Goal: Transaction & Acquisition: Book appointment/travel/reservation

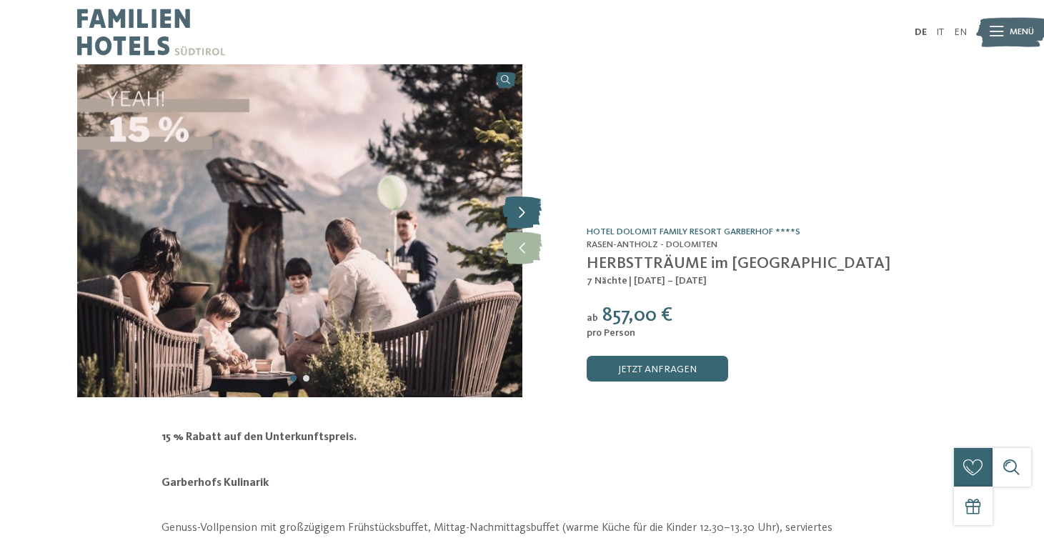
click at [533, 219] on icon at bounding box center [521, 213] width 39 height 32
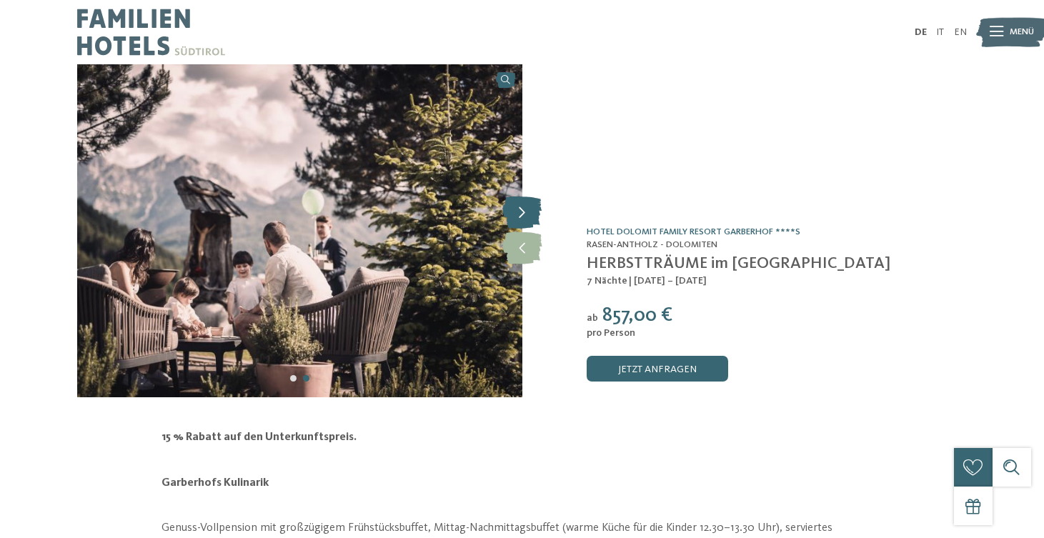
click at [533, 219] on icon at bounding box center [521, 213] width 39 height 32
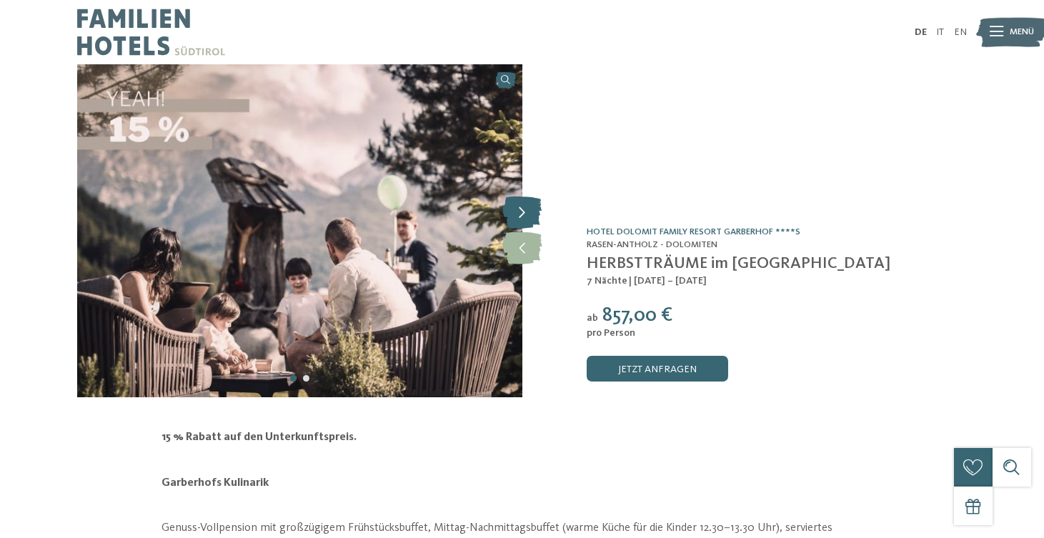
click at [533, 219] on icon at bounding box center [521, 213] width 39 height 32
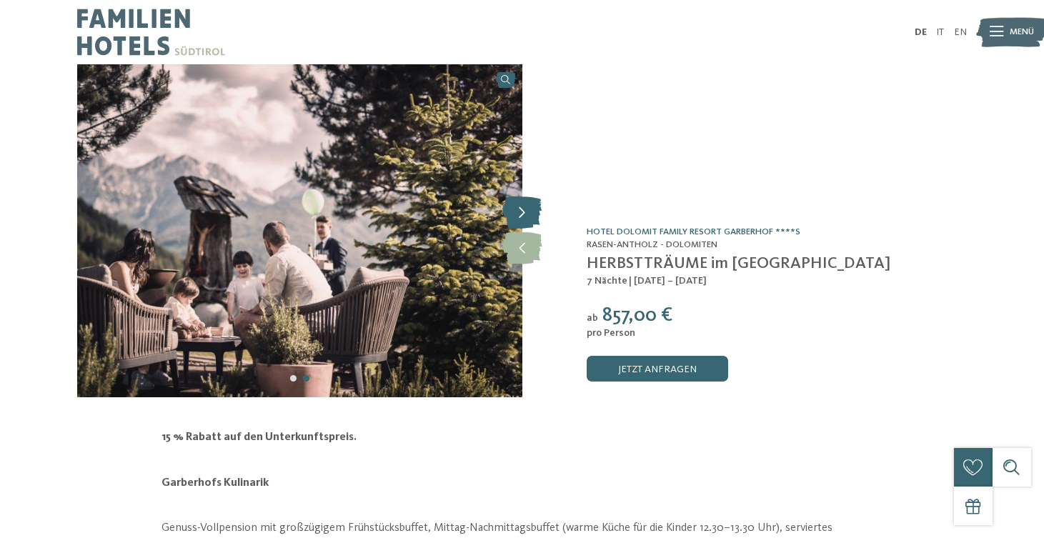
click at [533, 219] on icon at bounding box center [521, 213] width 39 height 32
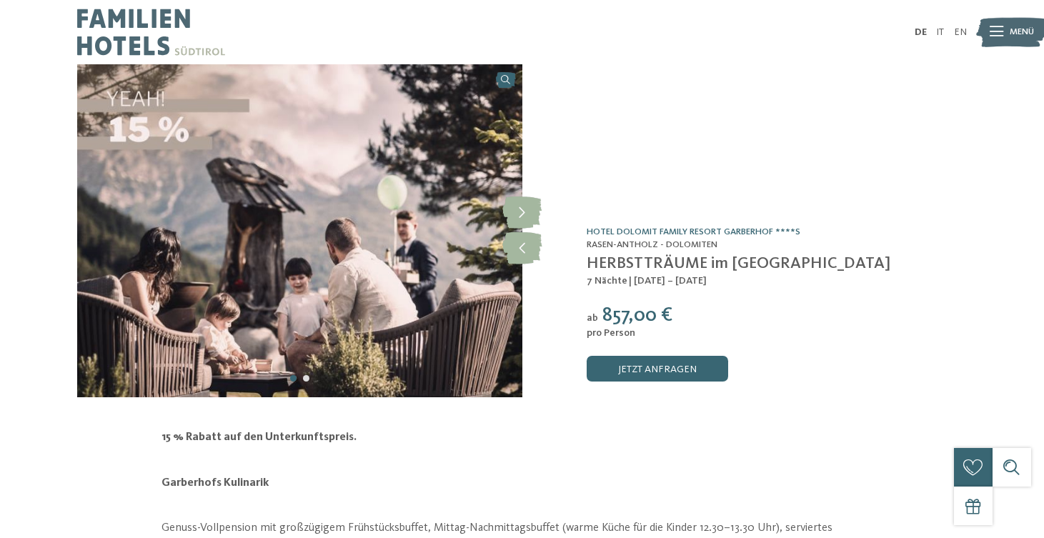
click at [996, 37] on icon at bounding box center [997, 32] width 14 height 10
click at [674, 374] on link "jetzt anfragen" at bounding box center [658, 369] width 142 height 26
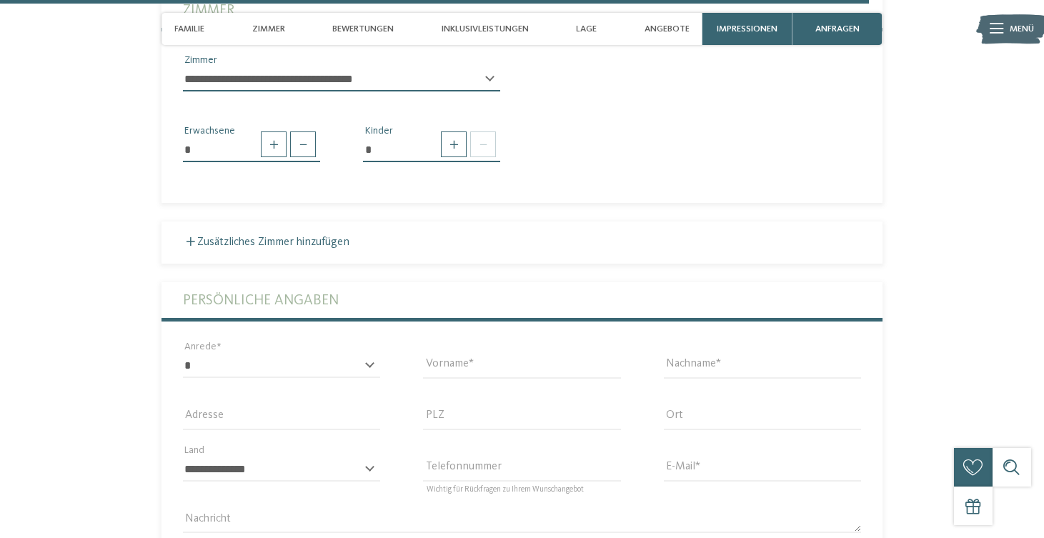
scroll to position [4607, 0]
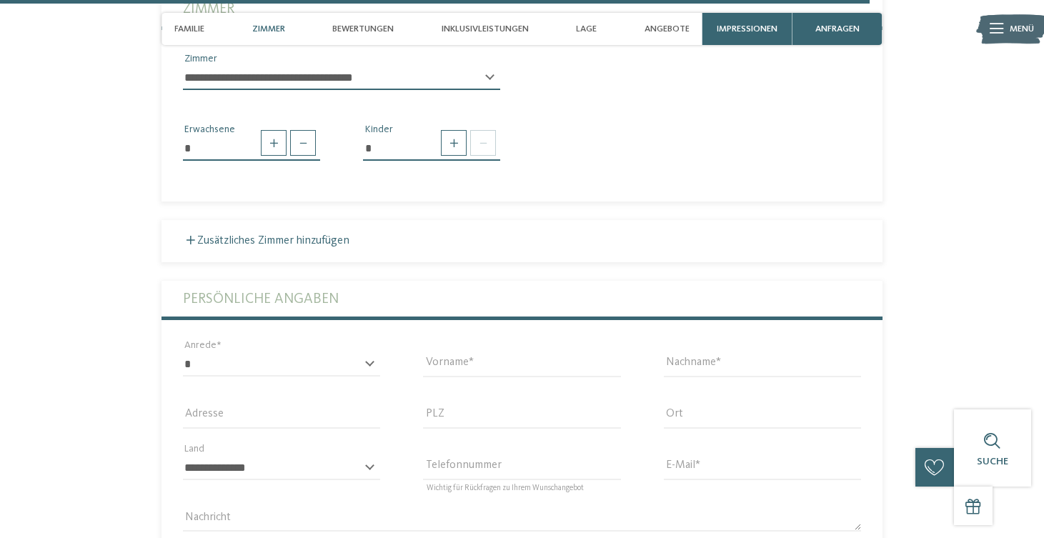
click at [262, 30] on span "Zimmer" at bounding box center [268, 29] width 33 height 11
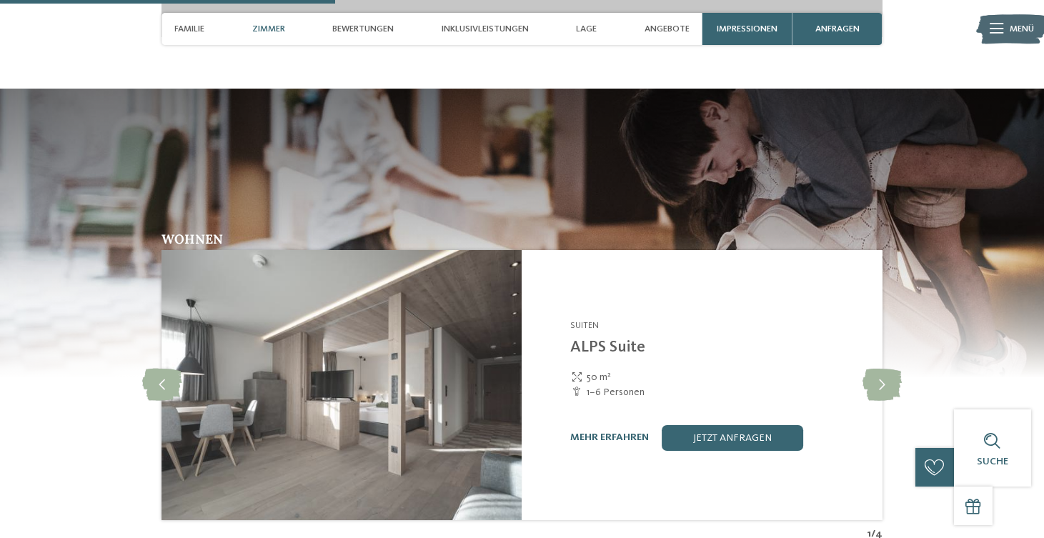
scroll to position [1774, 0]
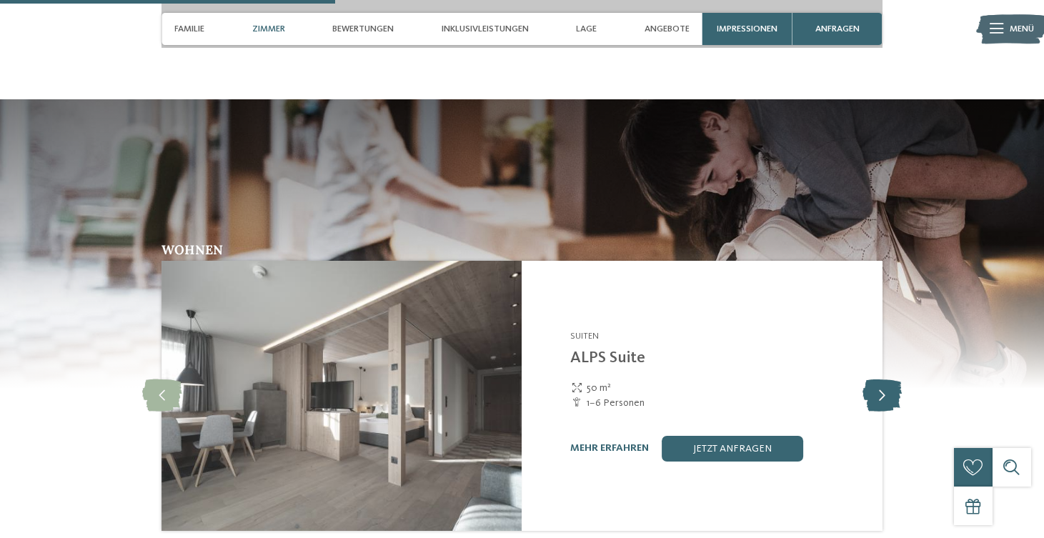
click at [886, 380] on icon at bounding box center [882, 396] width 39 height 32
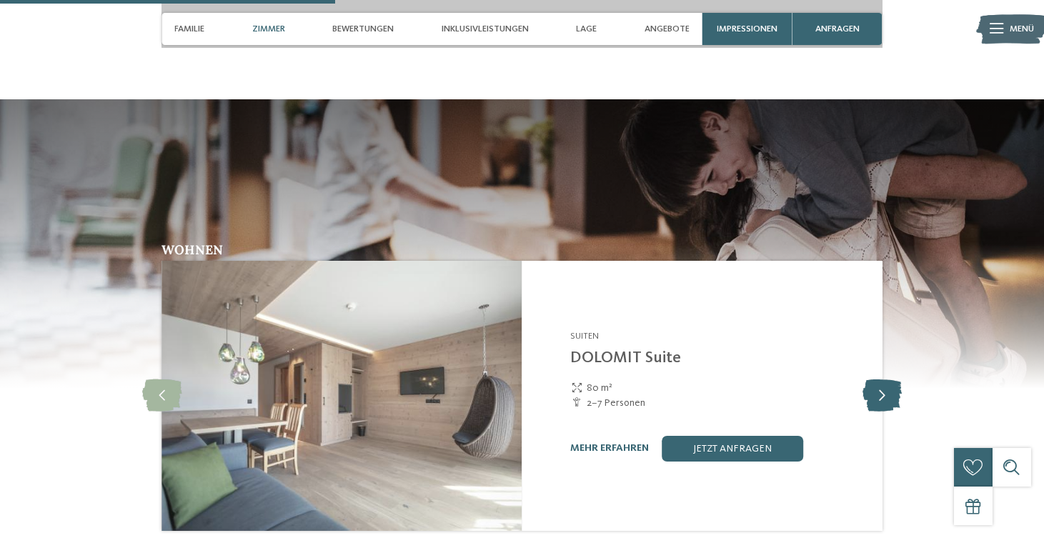
click at [886, 380] on icon at bounding box center [882, 396] width 39 height 32
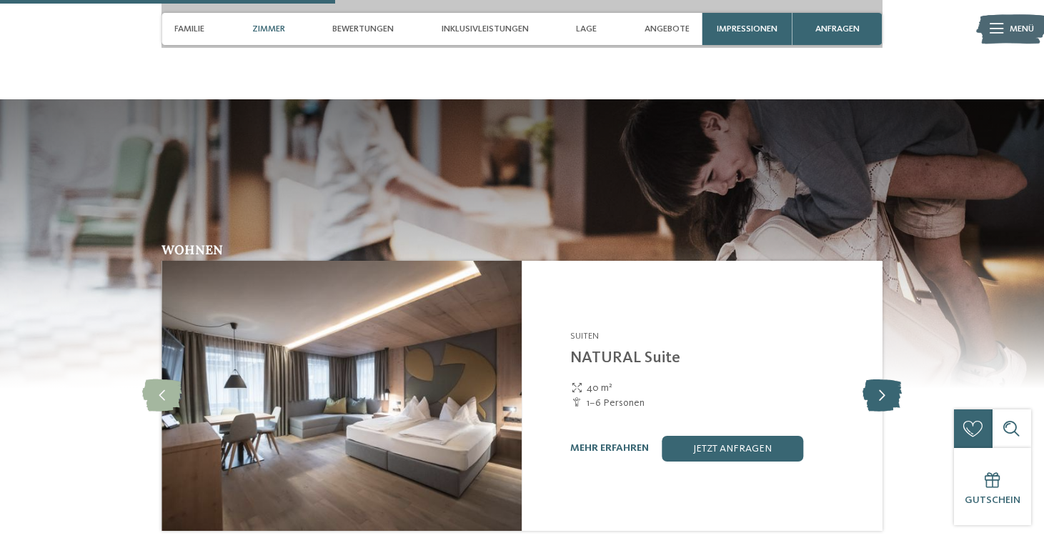
click at [886, 380] on icon at bounding box center [882, 396] width 39 height 32
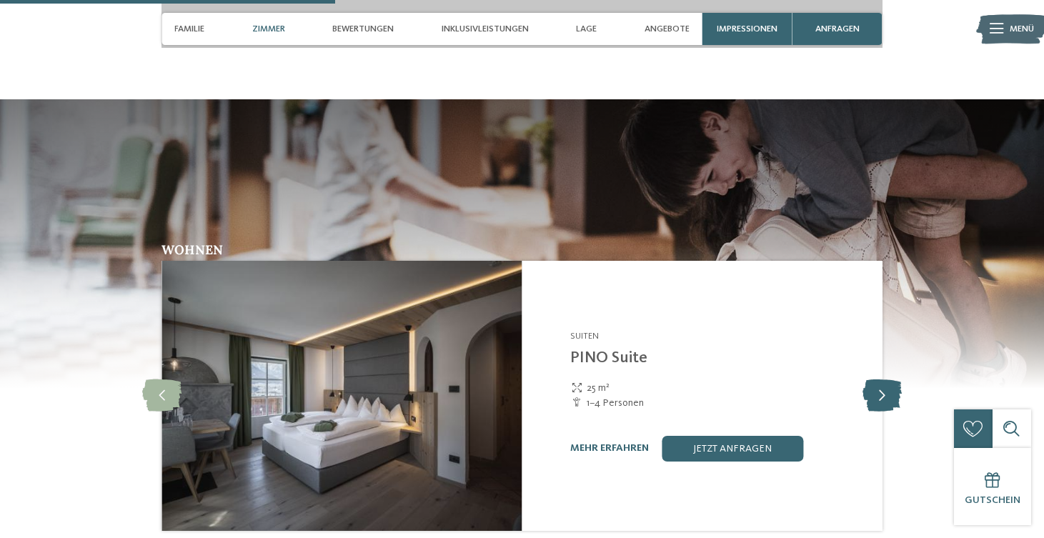
click at [886, 380] on icon at bounding box center [882, 396] width 39 height 32
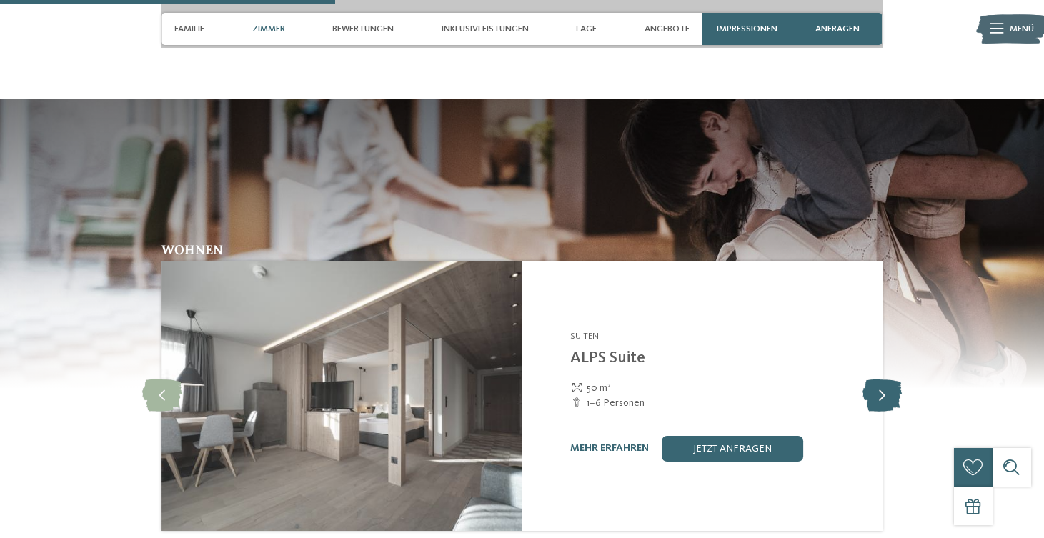
click at [886, 380] on icon at bounding box center [882, 396] width 39 height 32
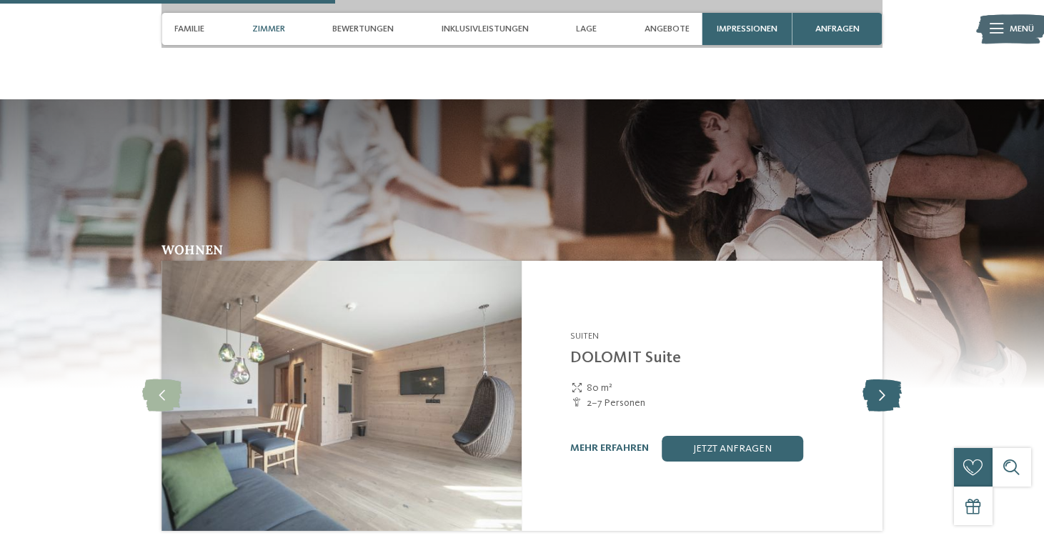
click at [886, 380] on icon at bounding box center [882, 396] width 39 height 32
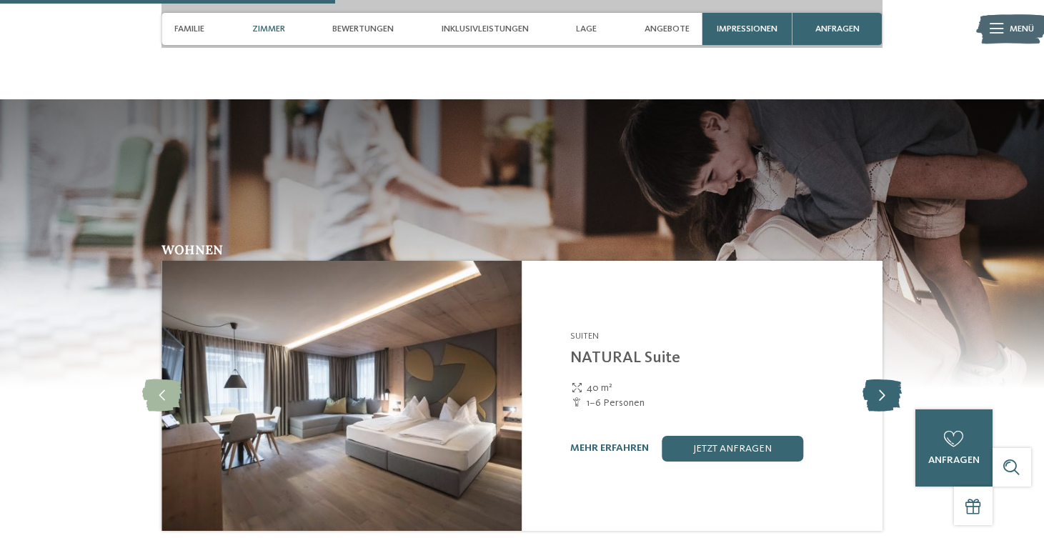
click at [886, 380] on icon at bounding box center [882, 396] width 39 height 32
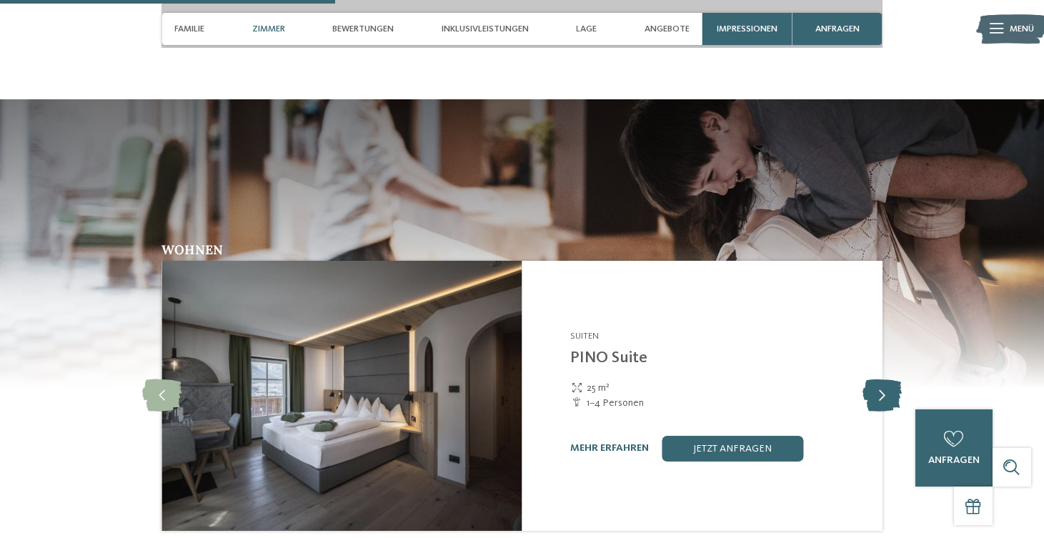
click at [886, 380] on icon at bounding box center [882, 396] width 39 height 32
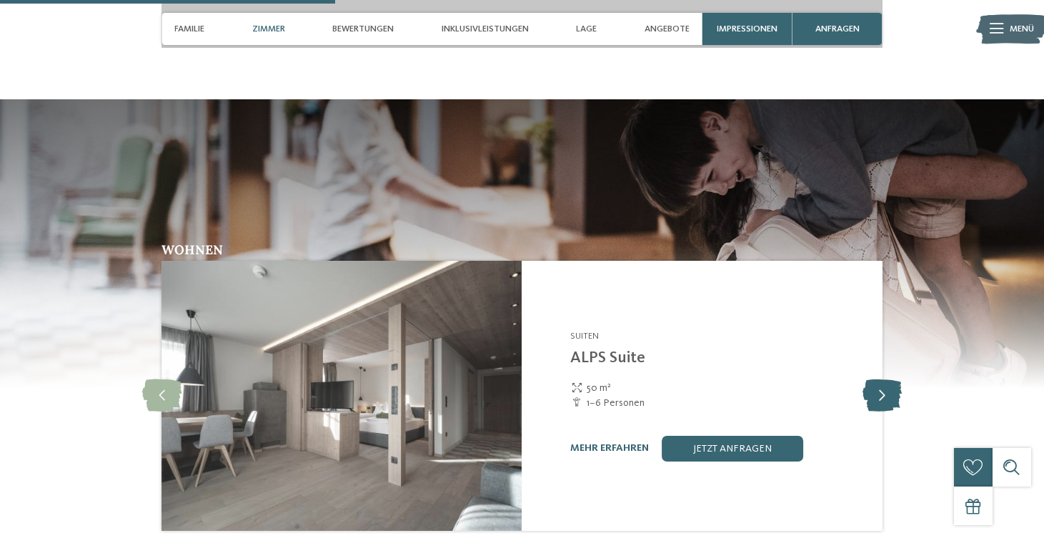
click at [886, 380] on icon at bounding box center [882, 396] width 39 height 32
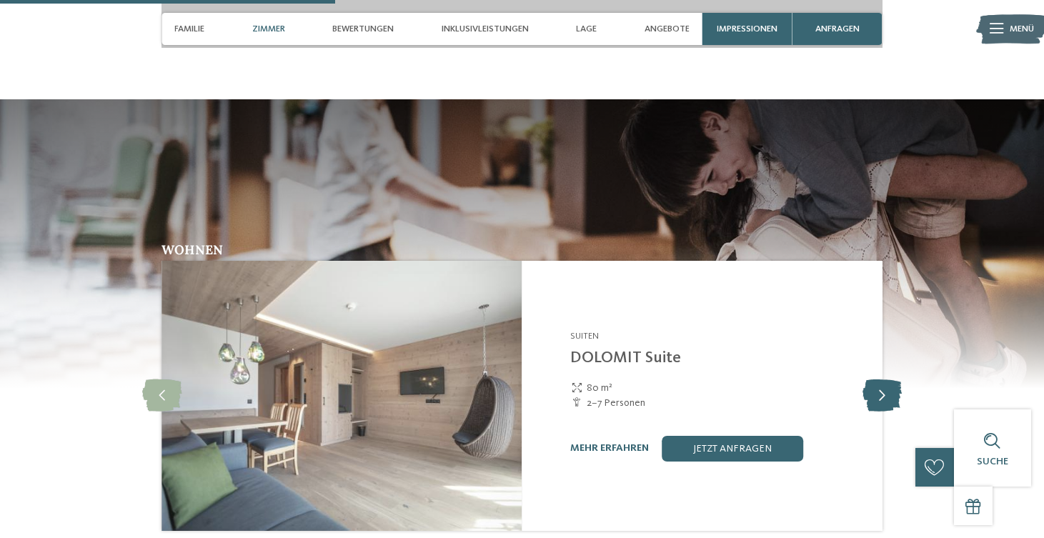
click at [886, 380] on icon at bounding box center [882, 396] width 39 height 32
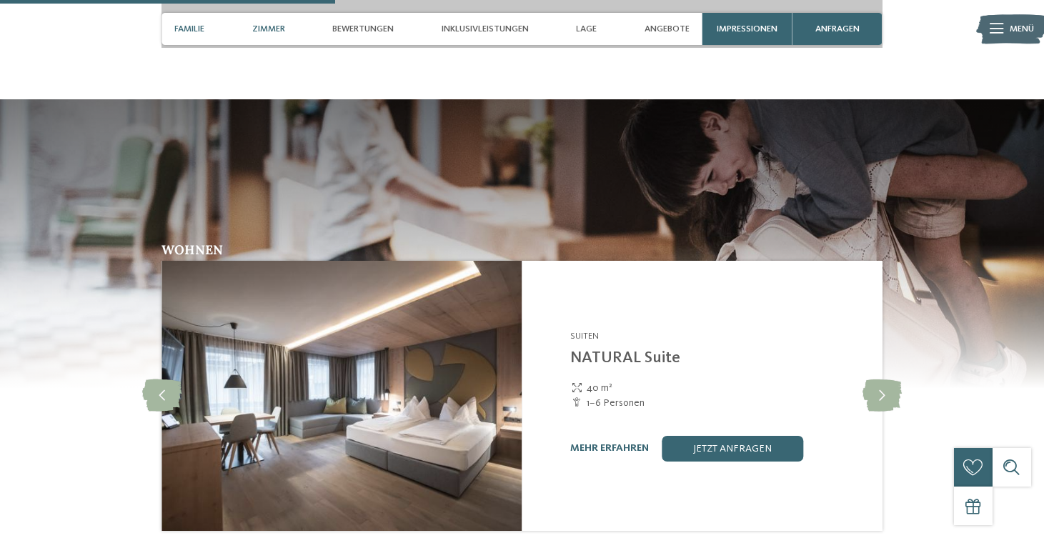
click at [195, 22] on div "Familie" at bounding box center [189, 29] width 43 height 32
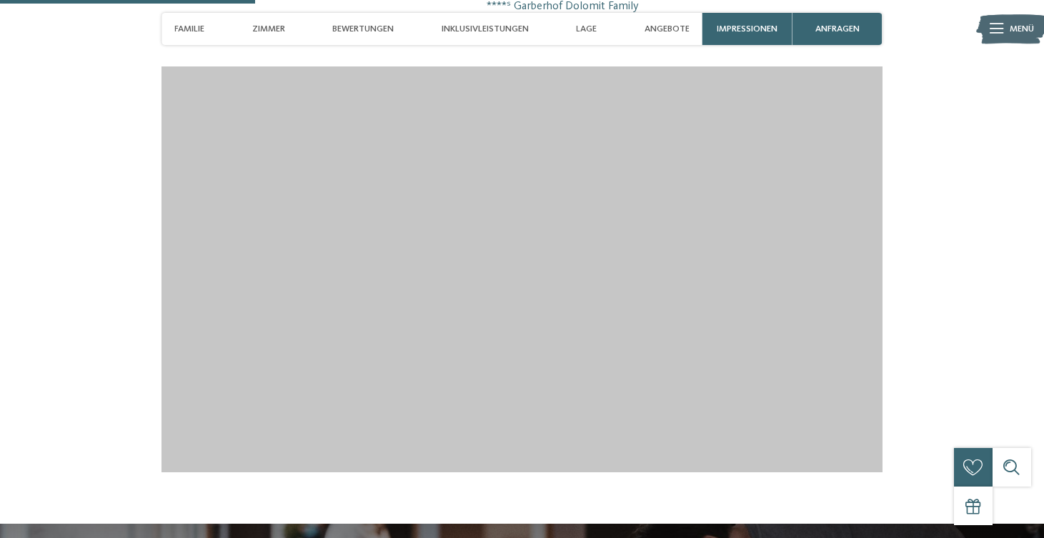
scroll to position [1349, 0]
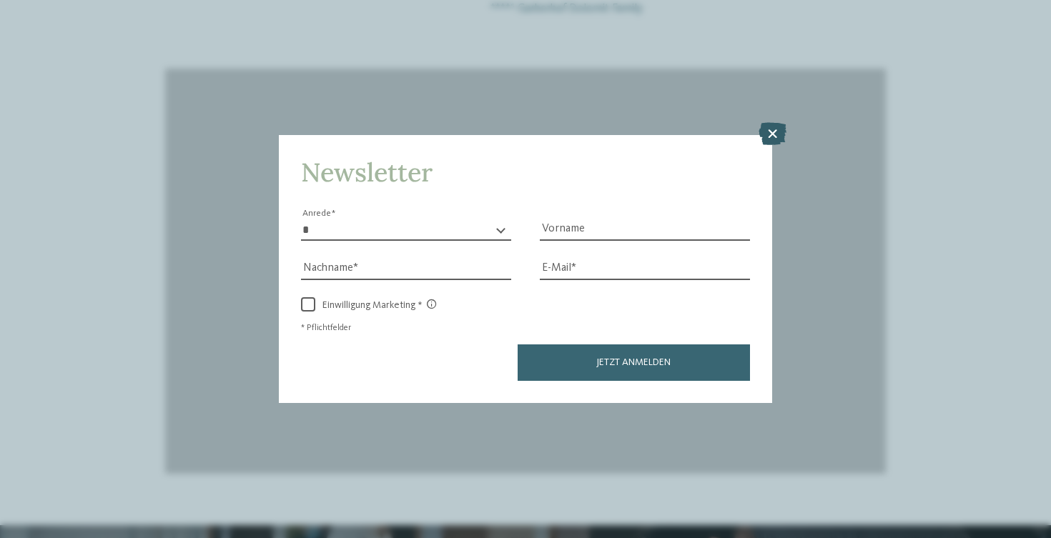
click at [780, 122] on icon at bounding box center [772, 133] width 28 height 23
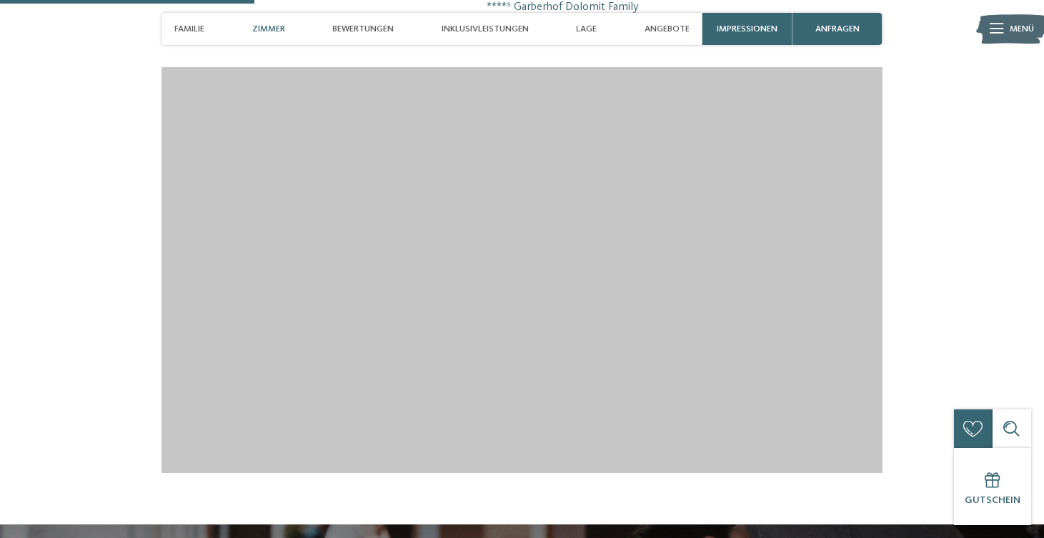
click at [282, 33] on span "Zimmer" at bounding box center [268, 29] width 33 height 11
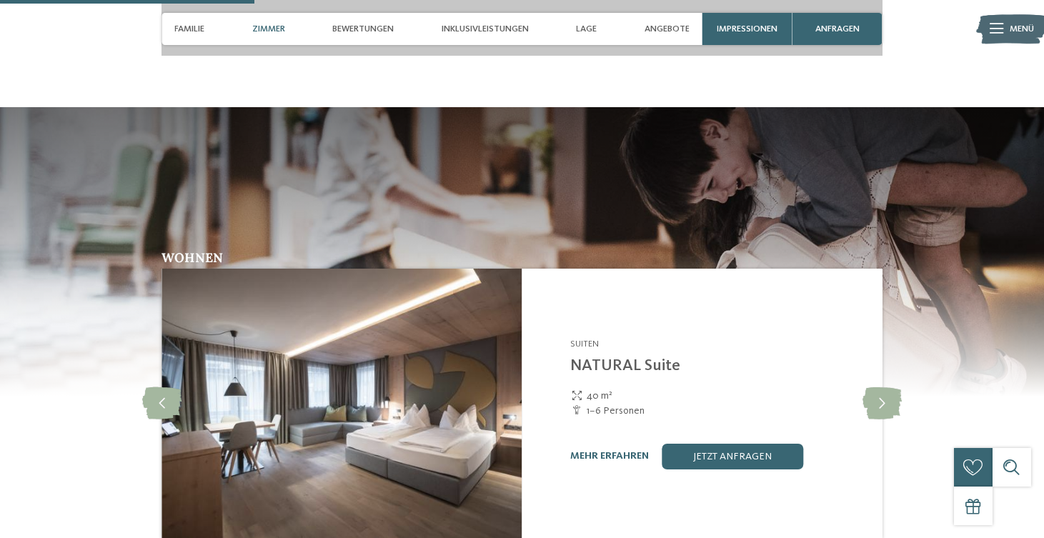
scroll to position [1774, 0]
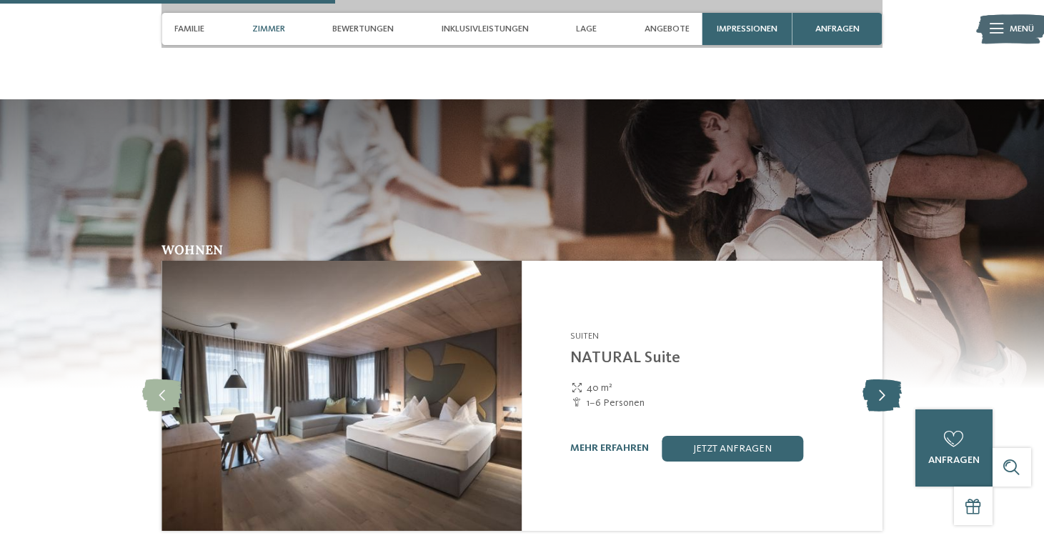
click at [883, 380] on icon at bounding box center [882, 396] width 39 height 32
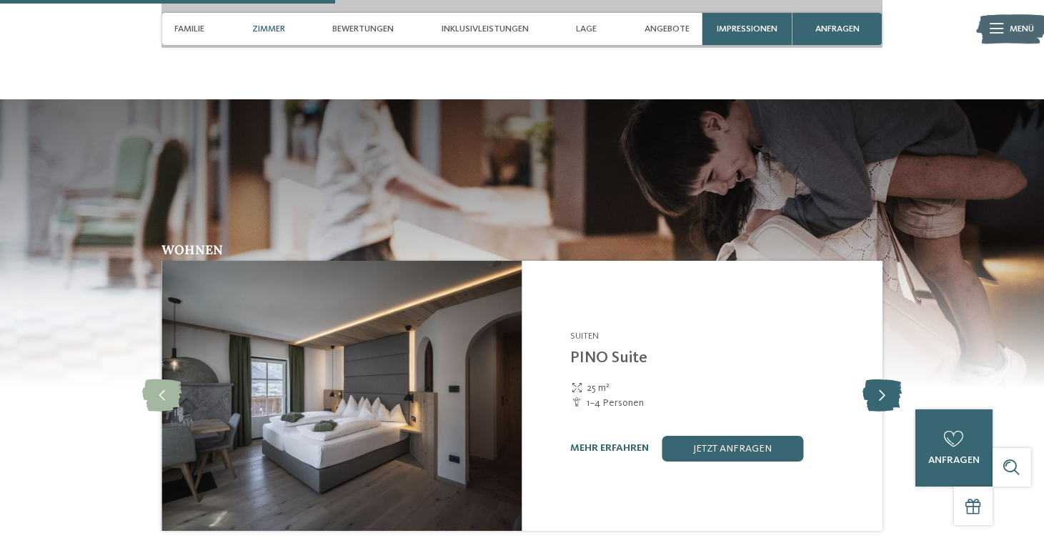
click at [883, 380] on icon at bounding box center [882, 396] width 39 height 32
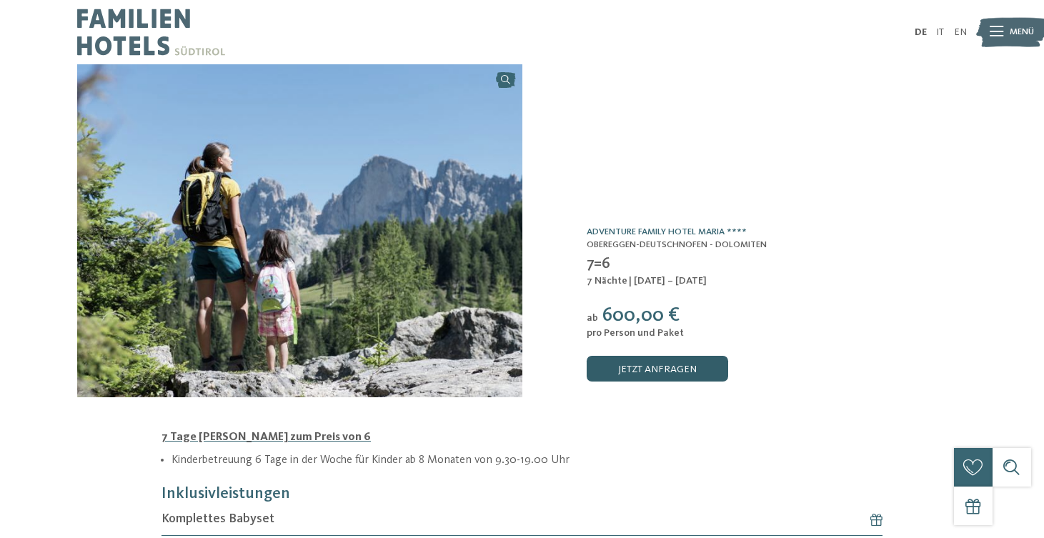
click at [685, 367] on link "jetzt anfragen" at bounding box center [658, 369] width 142 height 26
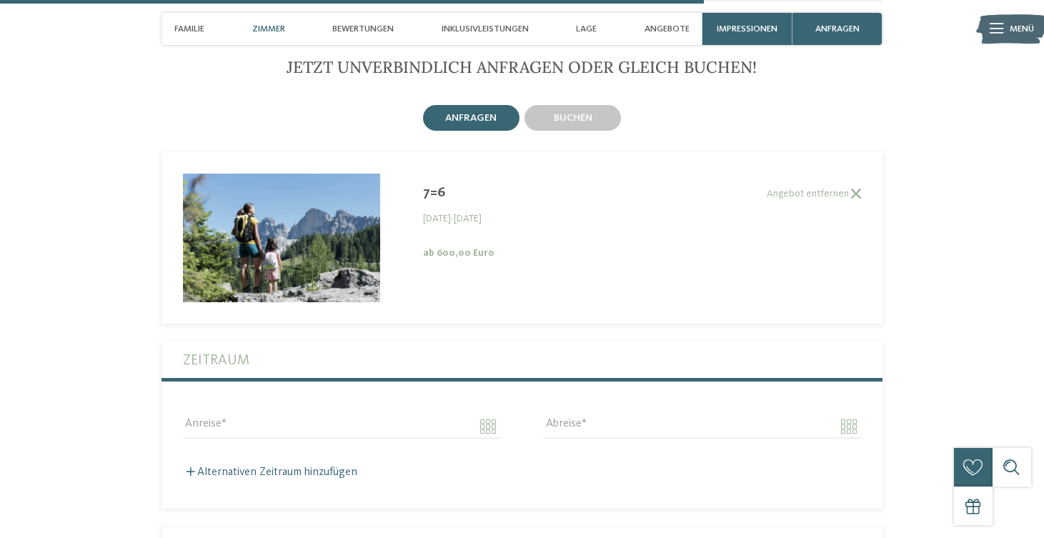
click at [279, 33] on span "Zimmer" at bounding box center [268, 29] width 33 height 11
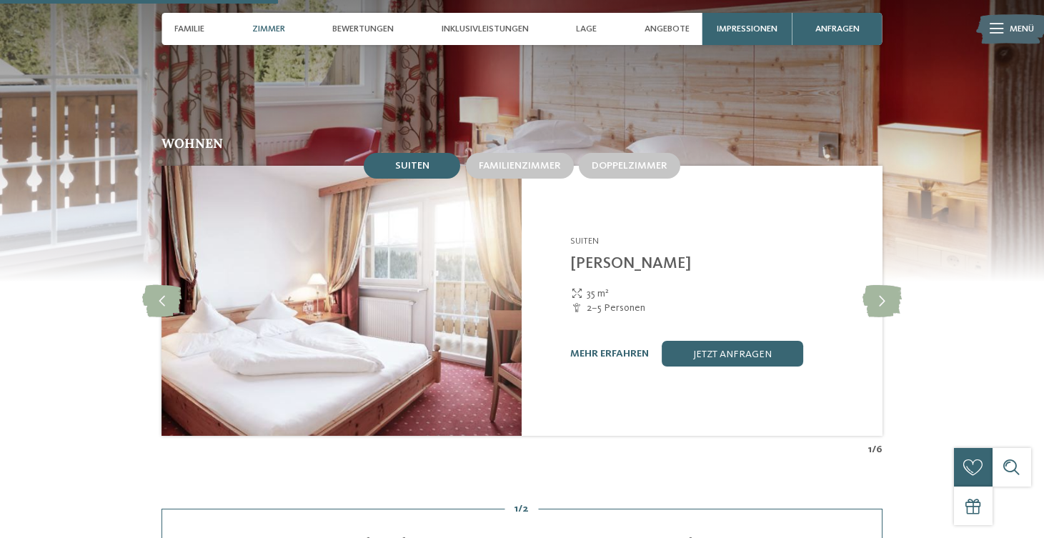
scroll to position [1197, 0]
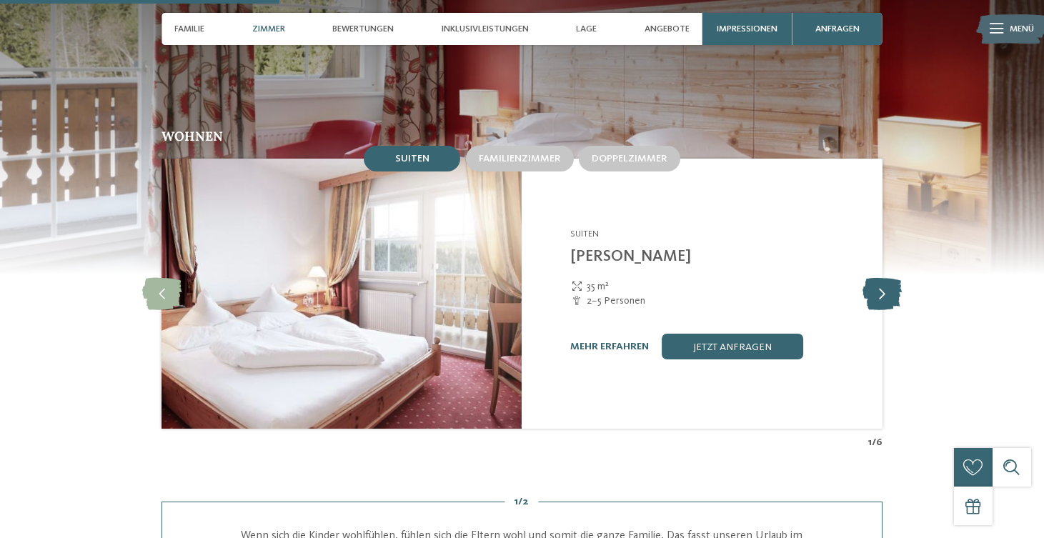
click at [885, 278] on icon at bounding box center [882, 294] width 39 height 32
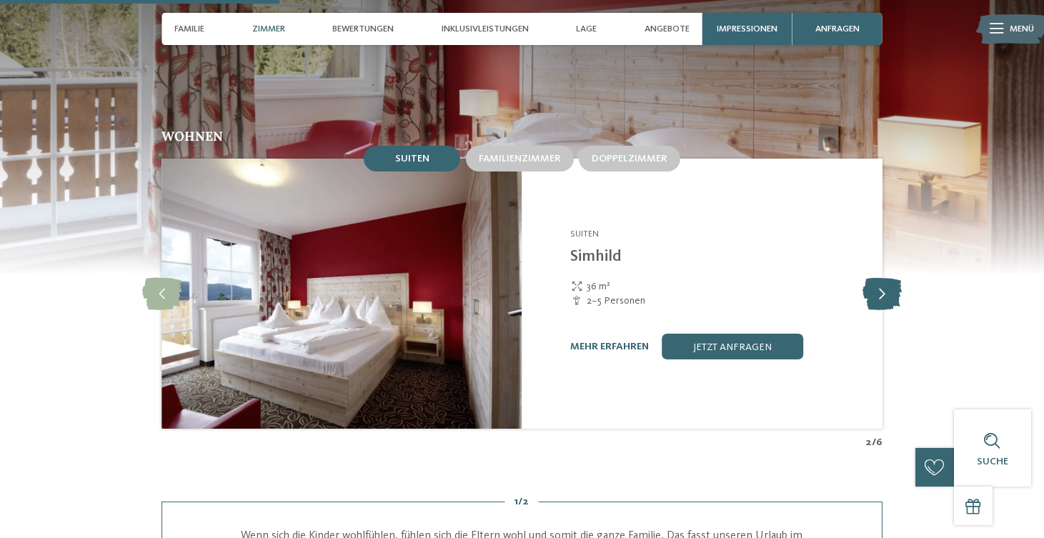
click at [885, 278] on icon at bounding box center [882, 294] width 39 height 32
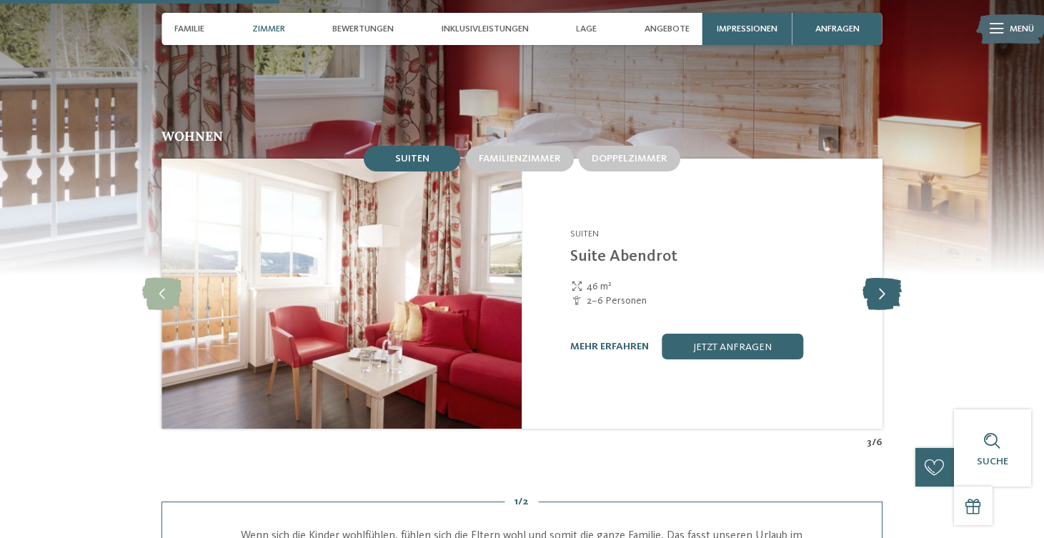
click at [885, 278] on icon at bounding box center [882, 294] width 39 height 32
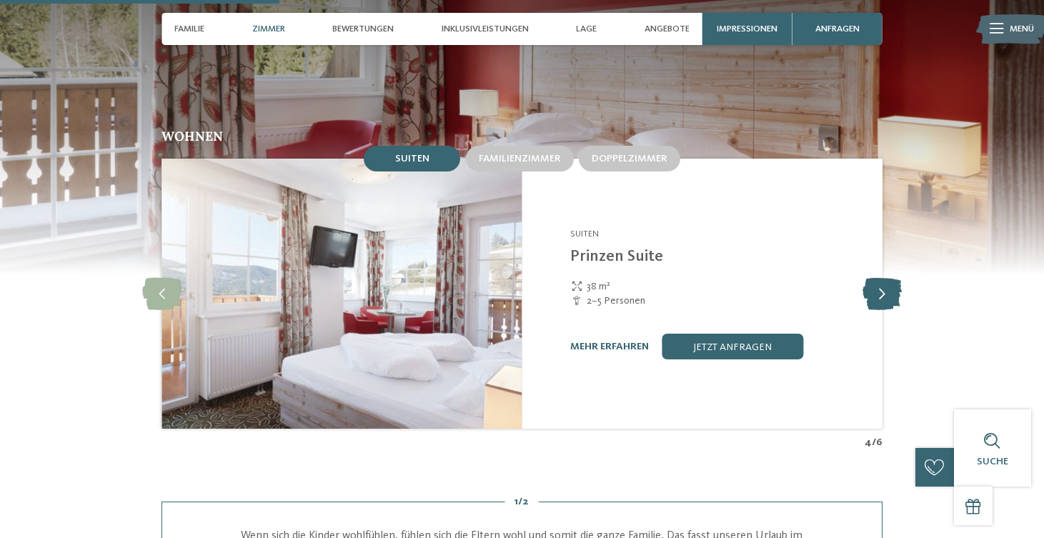
click at [885, 278] on icon at bounding box center [882, 294] width 39 height 32
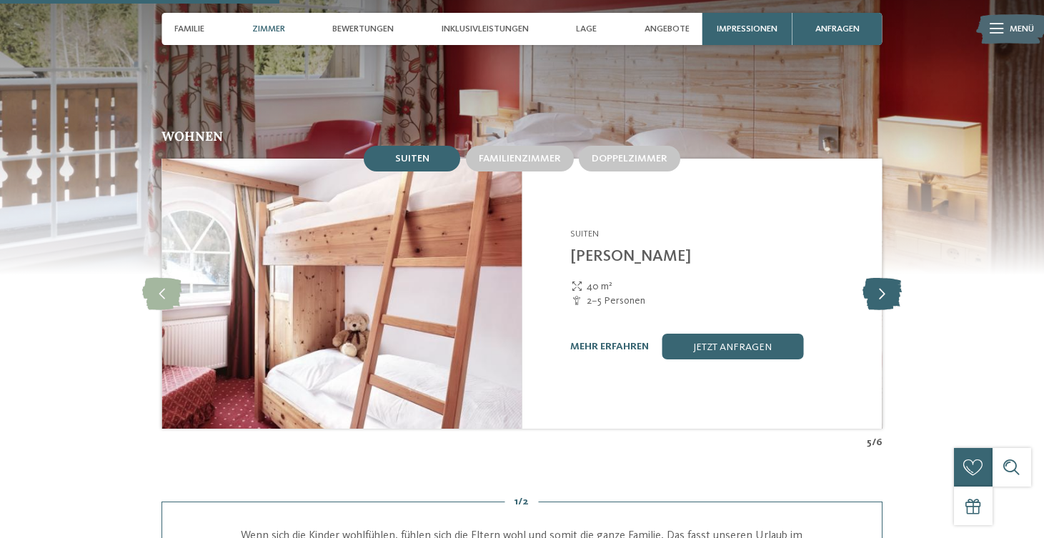
click at [885, 278] on icon at bounding box center [882, 294] width 39 height 32
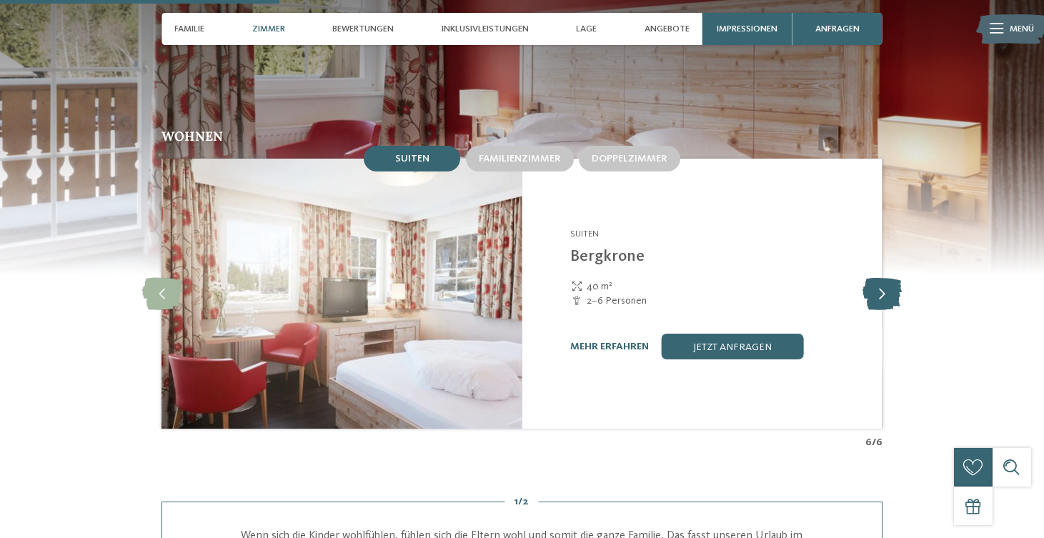
click at [885, 278] on icon at bounding box center [882, 294] width 39 height 32
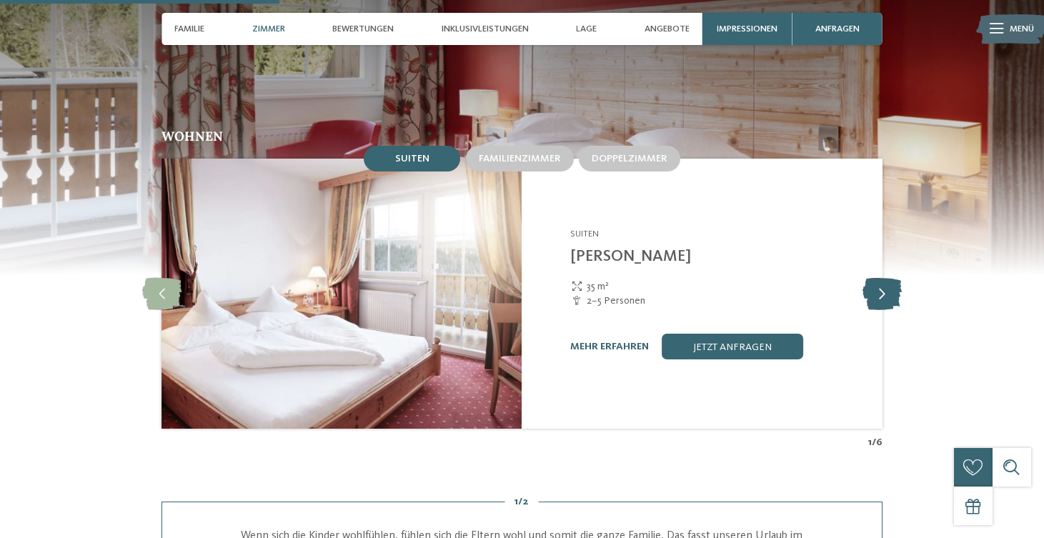
click at [886, 278] on icon at bounding box center [882, 294] width 39 height 32
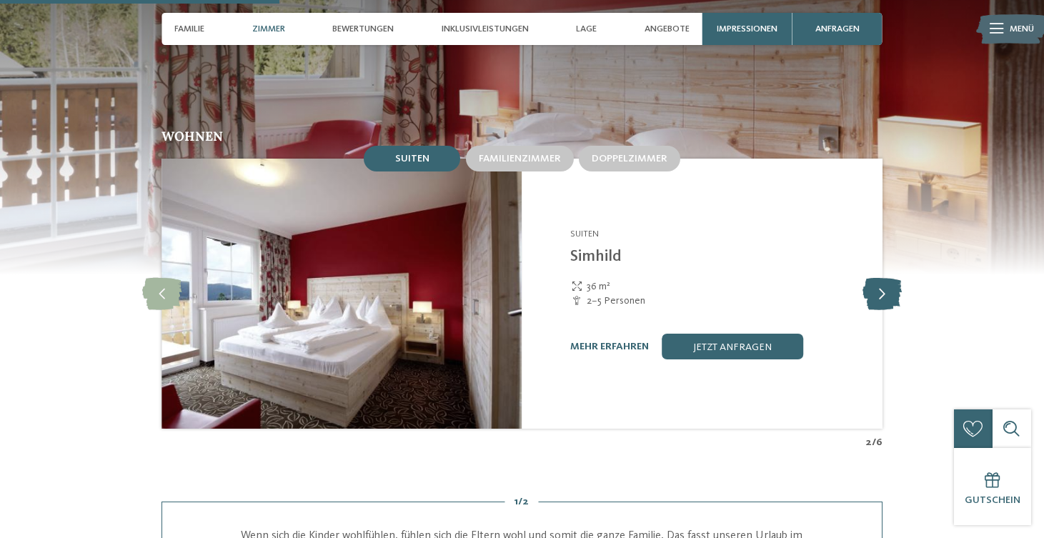
click at [886, 278] on icon at bounding box center [882, 294] width 39 height 32
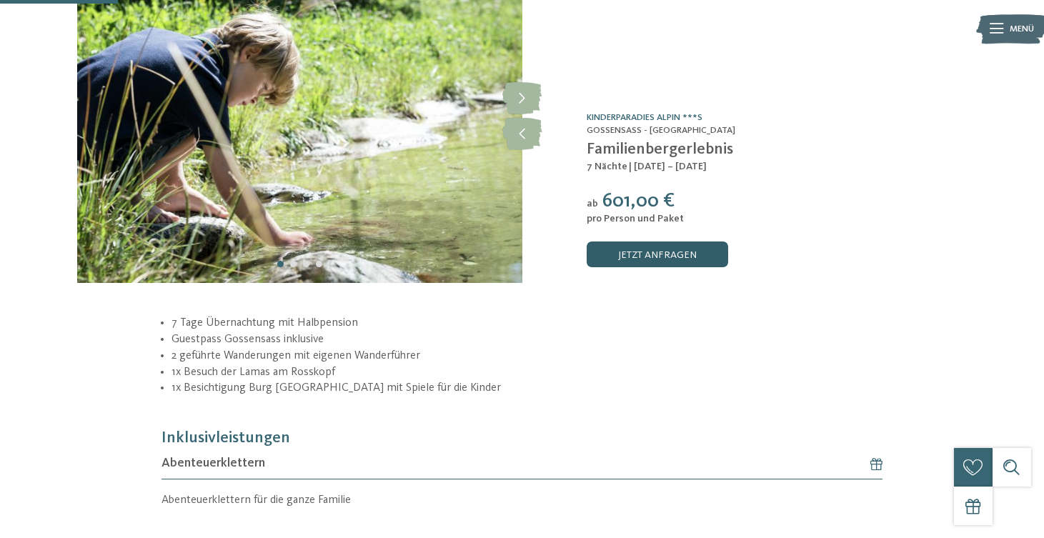
scroll to position [116, 0]
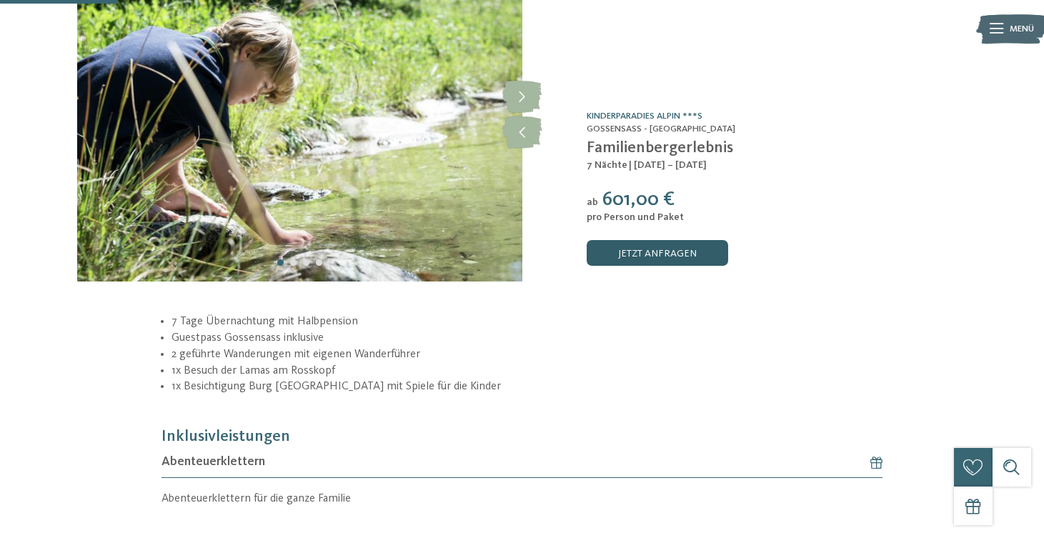
click at [673, 254] on link "jetzt anfragen" at bounding box center [658, 253] width 142 height 26
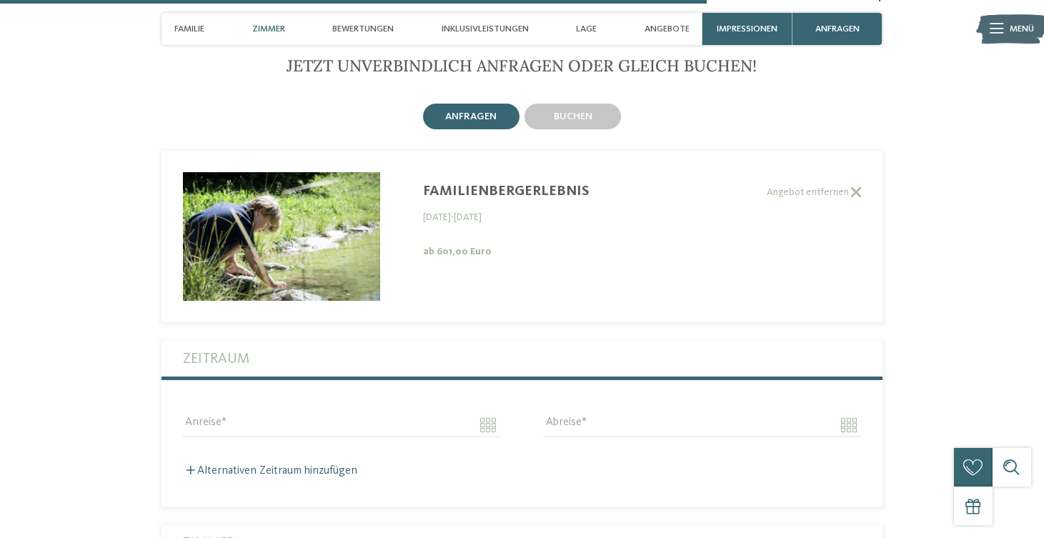
click at [280, 24] on span "Zimmer" at bounding box center [268, 29] width 33 height 11
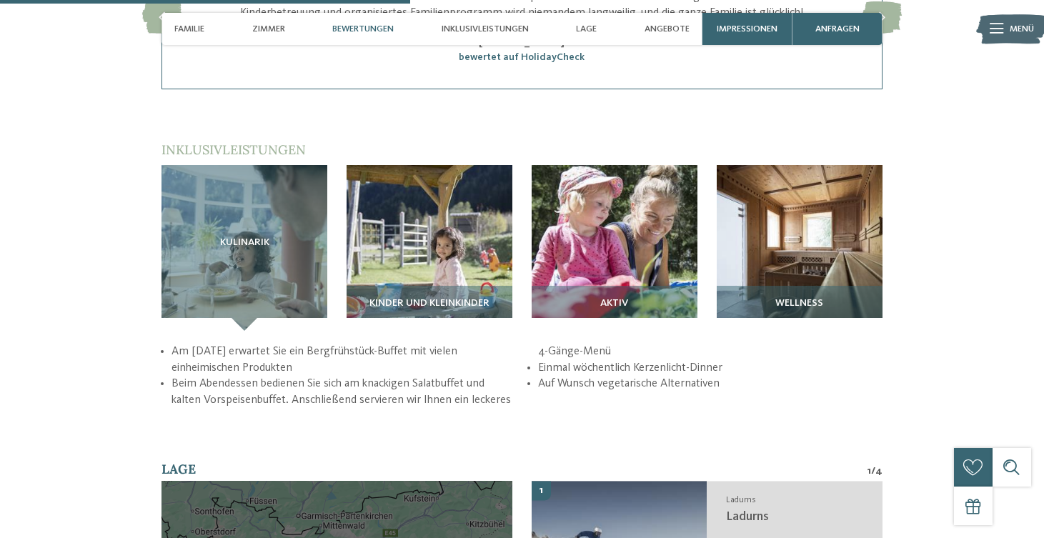
scroll to position [1766, 0]
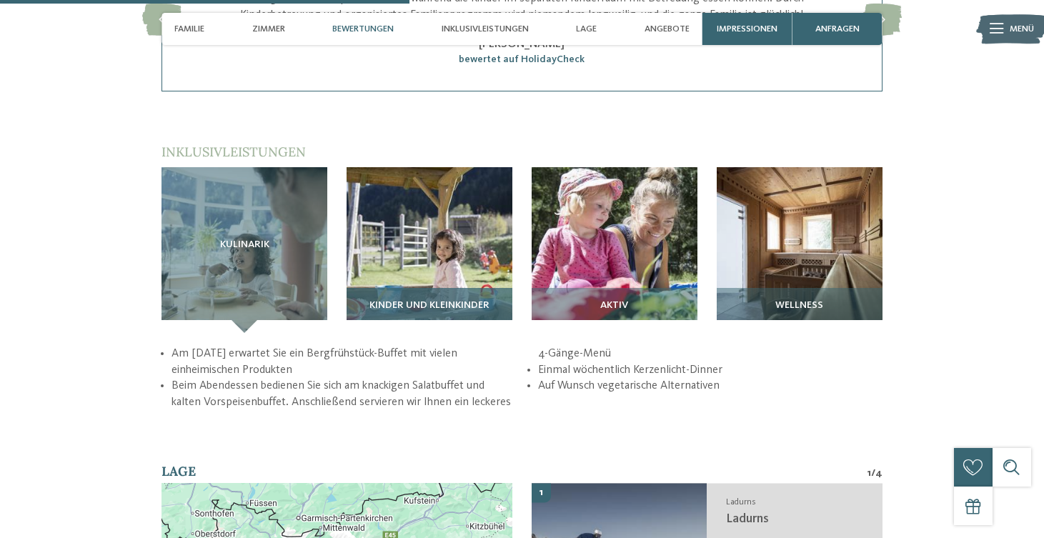
click at [423, 235] on img at bounding box center [430, 250] width 166 height 166
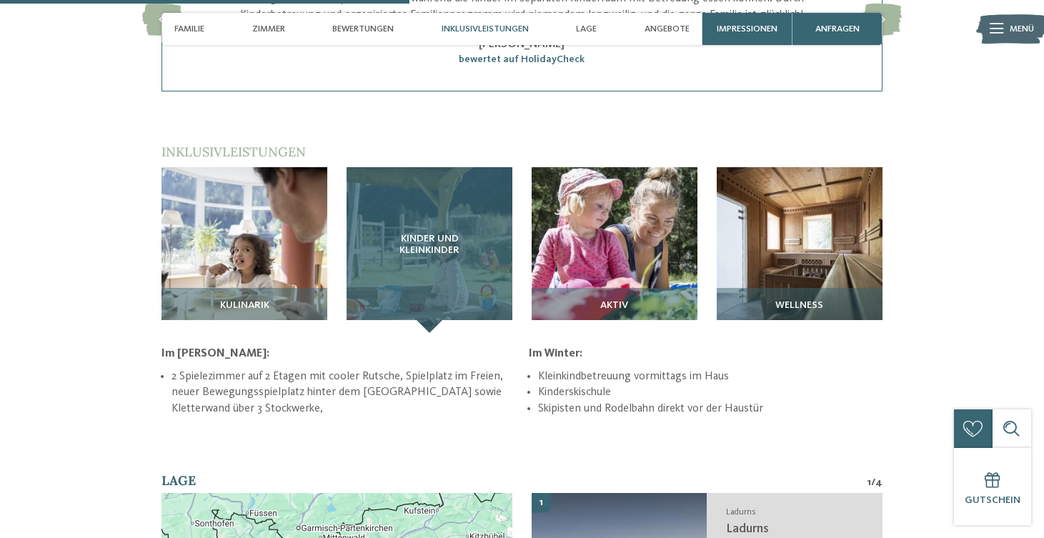
click at [426, 234] on span "Kinder und Kleinkinder" at bounding box center [429, 245] width 114 height 23
click at [430, 302] on div "Kinder und Kleinkinder" at bounding box center [430, 250] width 166 height 166
click at [437, 234] on span "Kinder und Kleinkinder" at bounding box center [429, 245] width 114 height 23
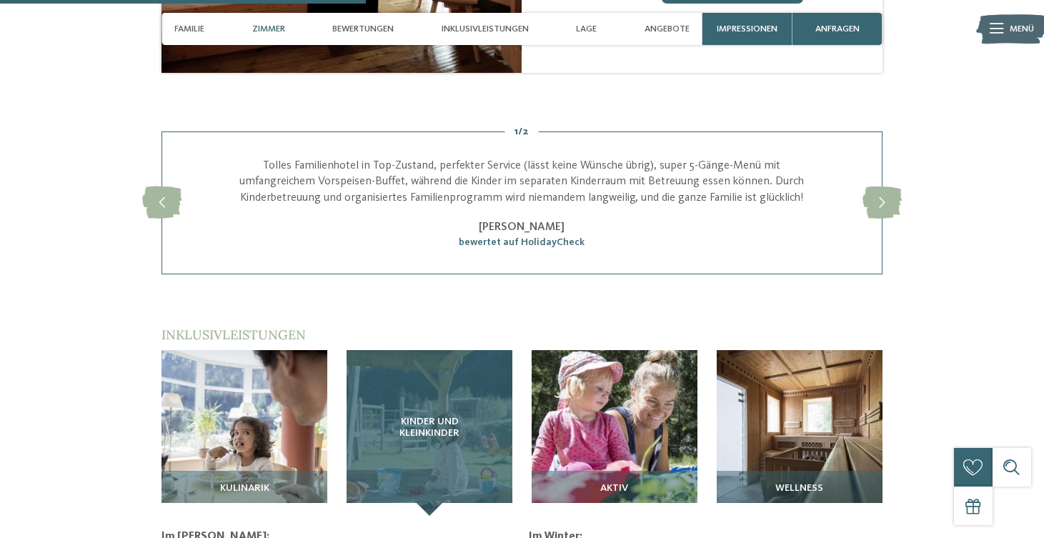
scroll to position [1580, 0]
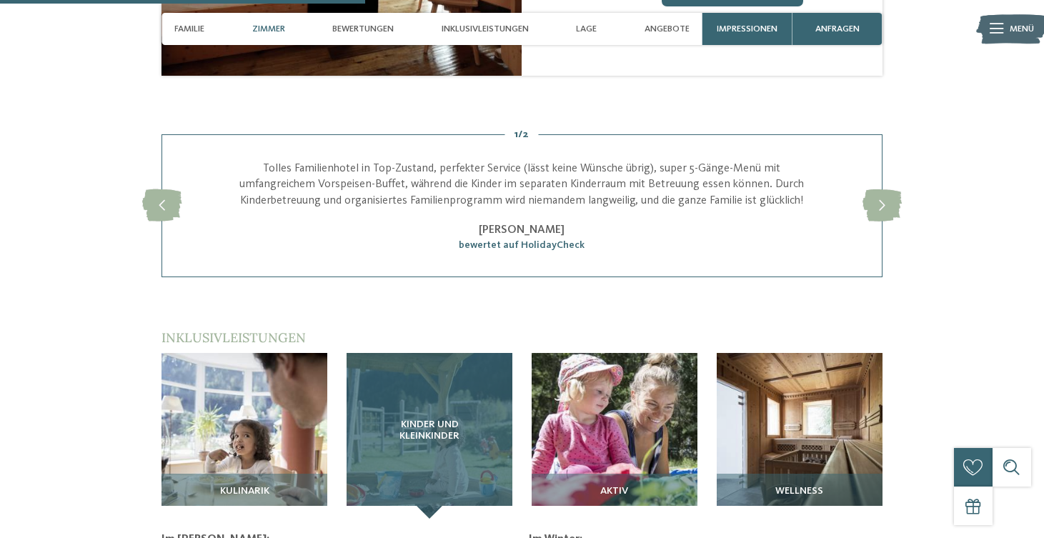
click at [410, 365] on div "Kinder und Kleinkinder" at bounding box center [430, 436] width 166 height 166
click at [426, 492] on div "Kinder und Kleinkinder" at bounding box center [430, 436] width 166 height 166
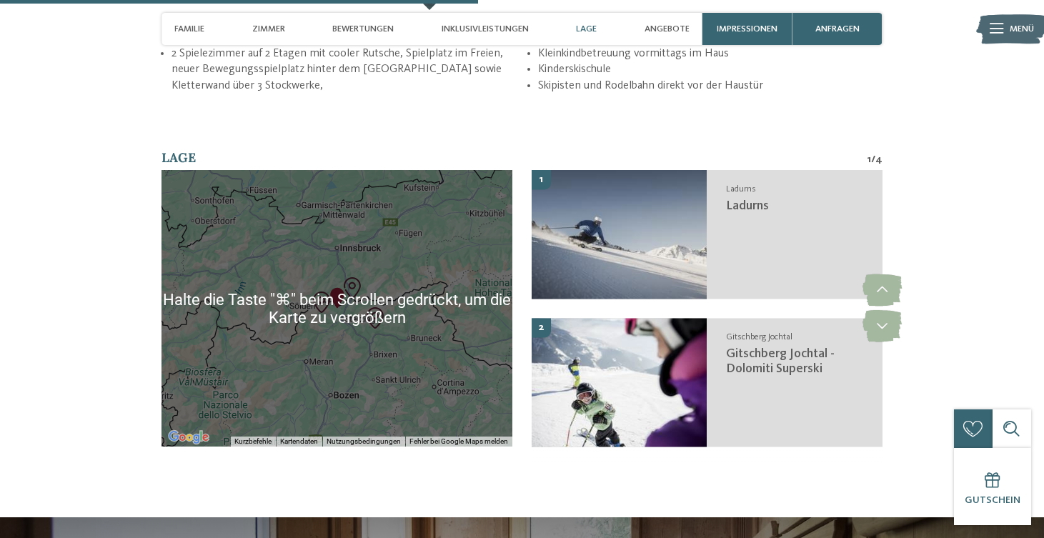
scroll to position [2101, 0]
